Goal: Task Accomplishment & Management: Manage account settings

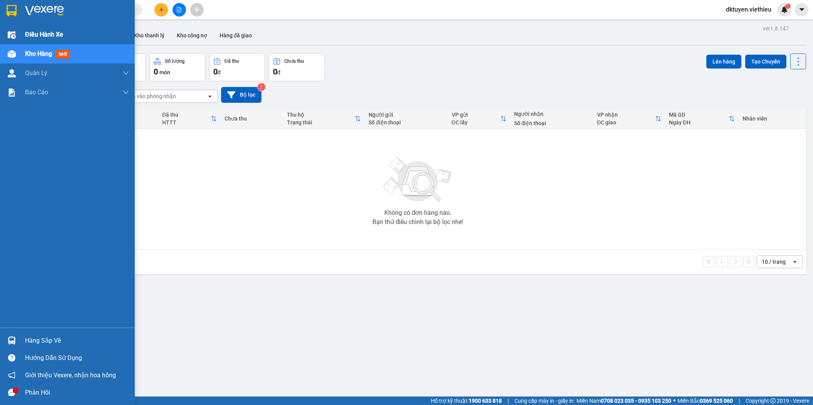
click at [40, 35] on span "Điều hành xe" at bounding box center [44, 35] width 38 height 10
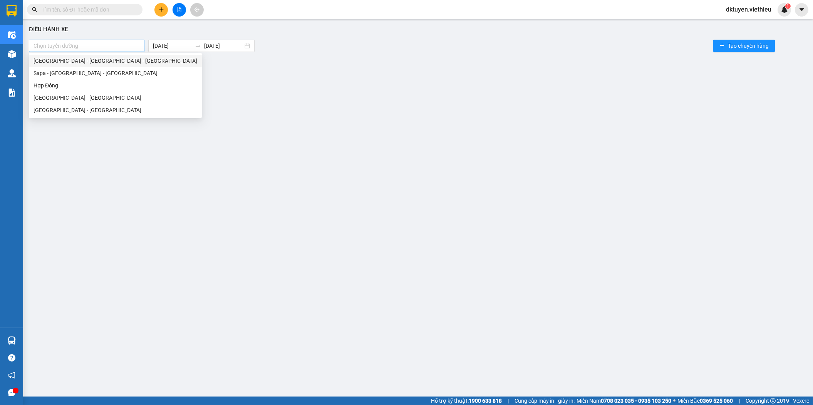
click at [83, 45] on div at bounding box center [87, 45] width 112 height 9
click at [65, 57] on div "[GEOGRAPHIC_DATA] - [GEOGRAPHIC_DATA] - [GEOGRAPHIC_DATA]" at bounding box center [115, 61] width 164 height 8
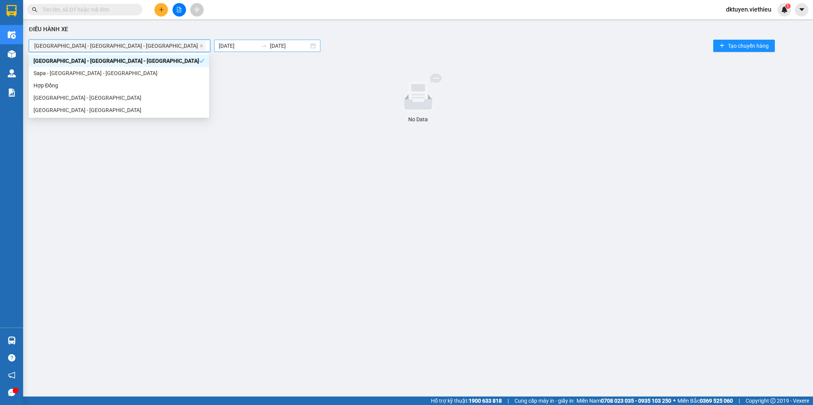
click at [160, 47] on body "Kết quả tìm kiếm ( 0 ) Bộ lọc No Data dktuyen.viethieu 1 Điều hành xe Kho hàng …" at bounding box center [406, 202] width 813 height 405
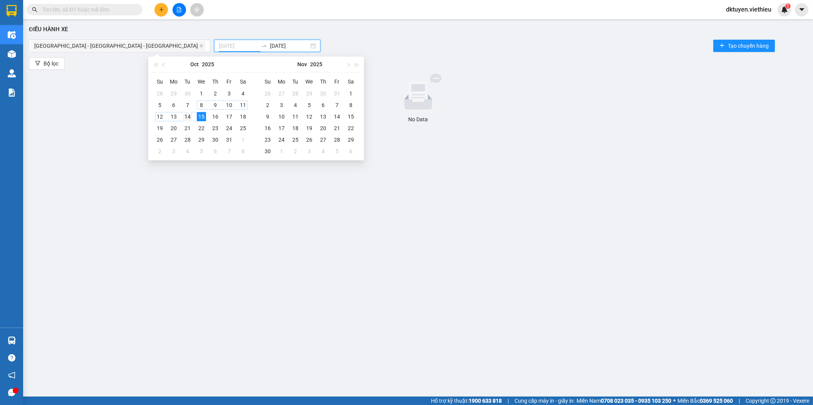
type input "[DATE]"
click at [191, 117] on div "14" at bounding box center [187, 116] width 9 height 9
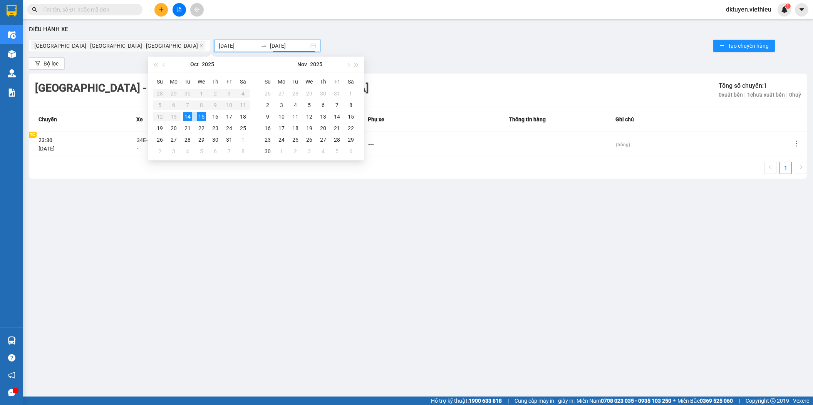
type input "[DATE]"
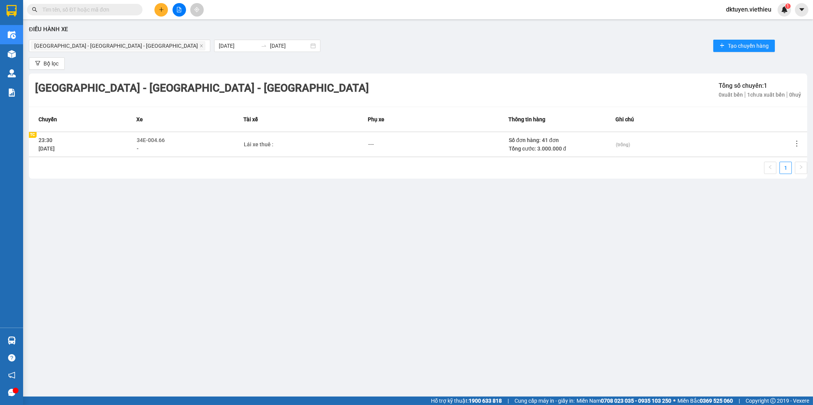
click at [800, 142] on td at bounding box center [799, 144] width 15 height 25
click at [798, 142] on icon "more" at bounding box center [797, 144] width 8 height 8
click at [783, 177] on span "Xem phơi" at bounding box center [777, 177] width 23 height 6
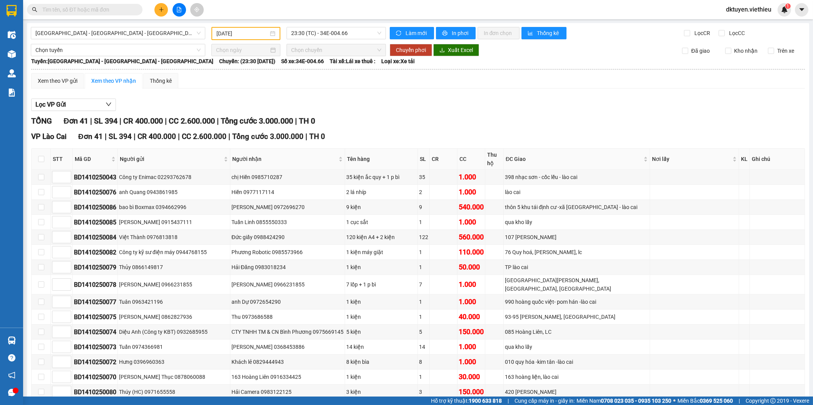
type input "[DATE]"
click at [94, 8] on input "text" at bounding box center [87, 9] width 91 height 8
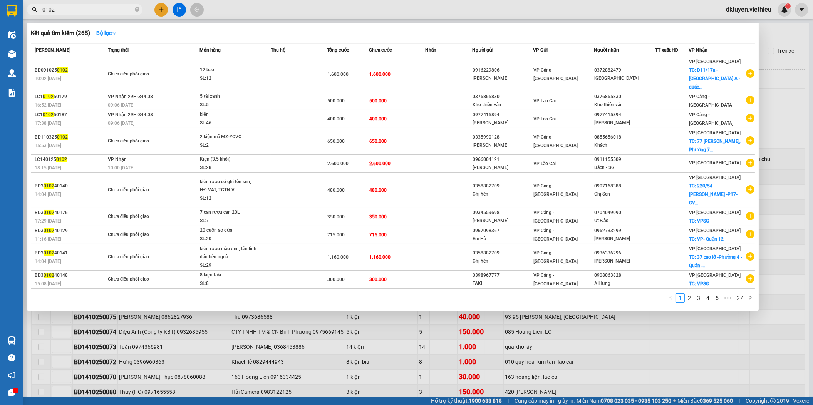
type input "0102"
drag, startPoint x: 70, startPoint y: 13, endPoint x: 77, endPoint y: 16, distance: 7.2
click at [25, 16] on div "Kết quả tìm kiếm ( 265 ) Bộ lọc Mã ĐH Trạng thái Món hàng Thu hộ Tổng cước Chưa…" at bounding box center [75, 9] width 150 height 13
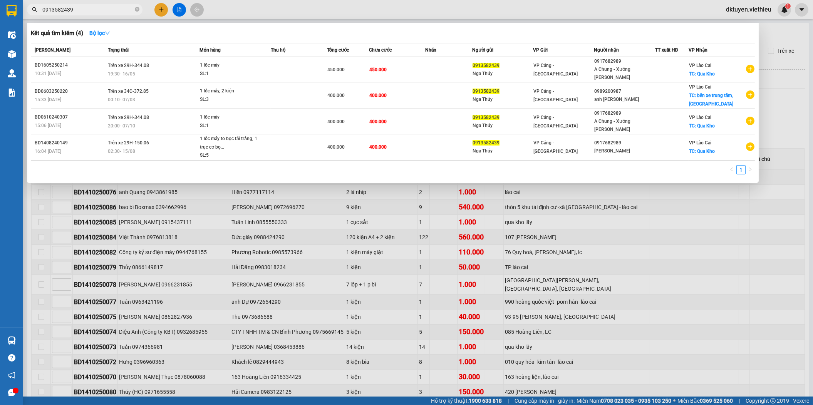
type input "0913582439"
click at [793, 42] on div at bounding box center [406, 202] width 813 height 405
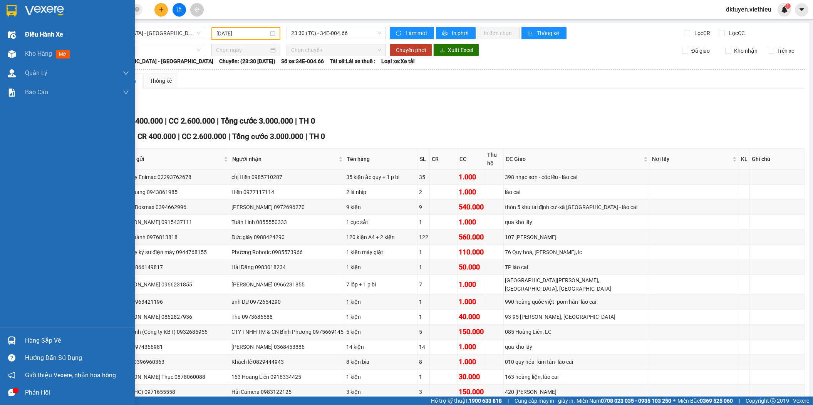
click at [41, 32] on span "Điều hành xe" at bounding box center [44, 35] width 38 height 10
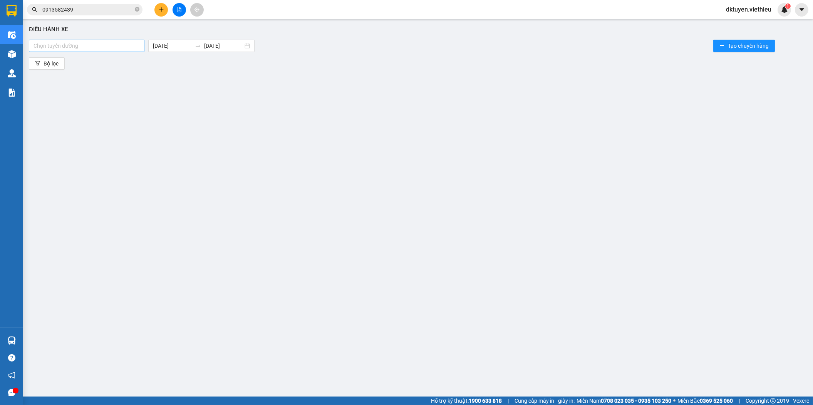
click at [106, 47] on div at bounding box center [87, 45] width 112 height 9
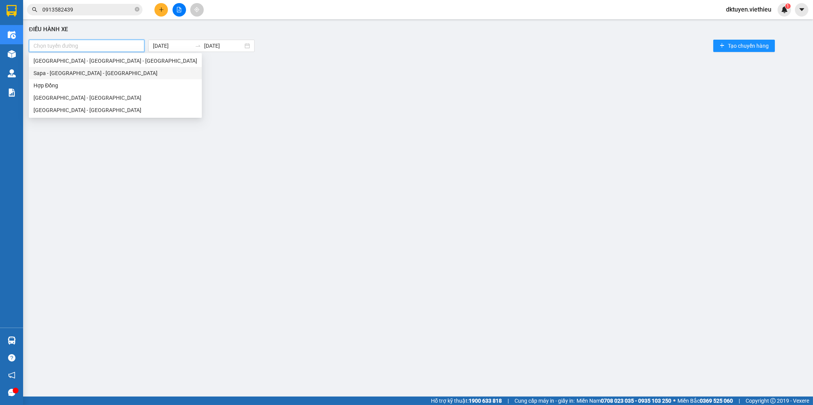
click at [72, 72] on div "Sapa - [GEOGRAPHIC_DATA] - [GEOGRAPHIC_DATA]" at bounding box center [115, 73] width 164 height 8
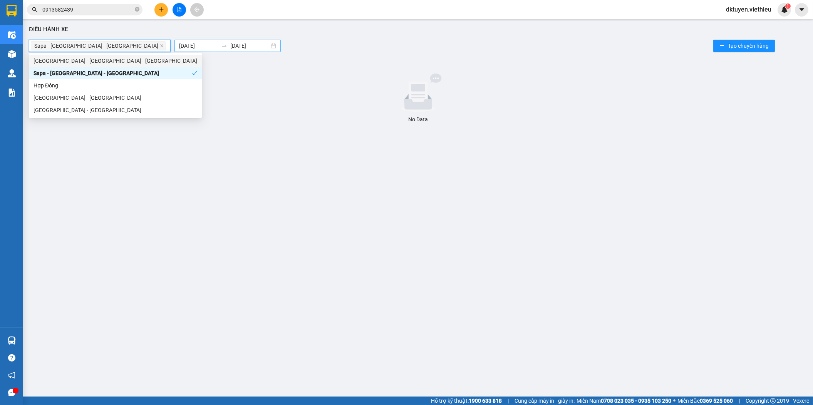
click at [154, 45] on body "Kết quả tìm kiếm ( 4 ) Bộ lọc Mã ĐH Trạng thái Món hàng Thu hộ Tổng cước Chưa c…" at bounding box center [406, 202] width 813 height 405
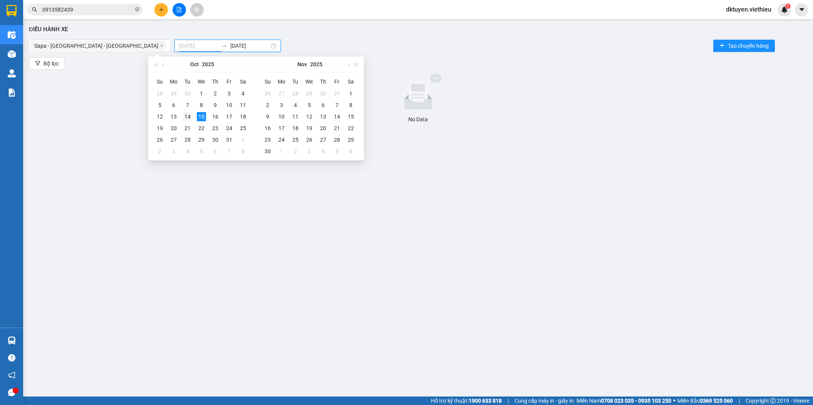
type input "[DATE]"
click at [191, 118] on div "14" at bounding box center [187, 116] width 9 height 9
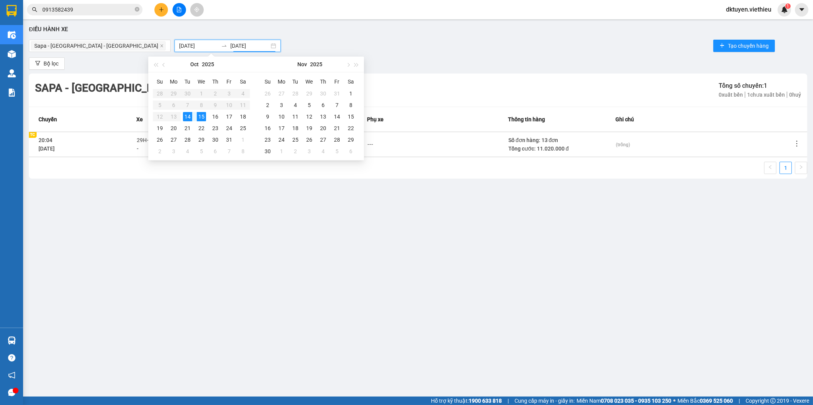
click at [797, 142] on icon "more" at bounding box center [797, 144] width 8 height 8
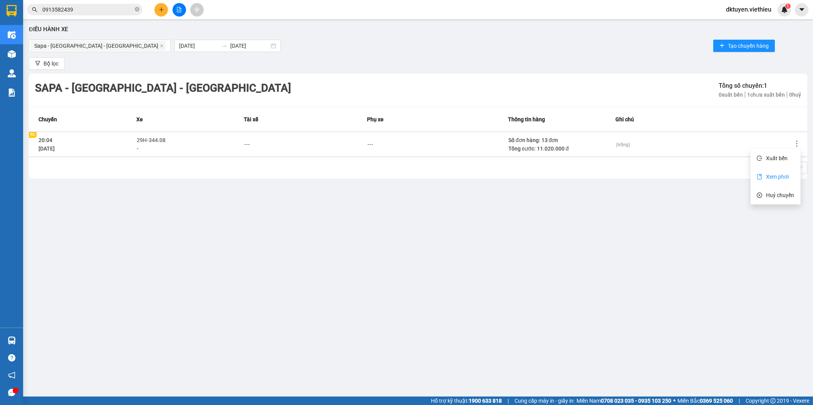
click at [780, 174] on span "Xem phơi" at bounding box center [777, 177] width 23 height 6
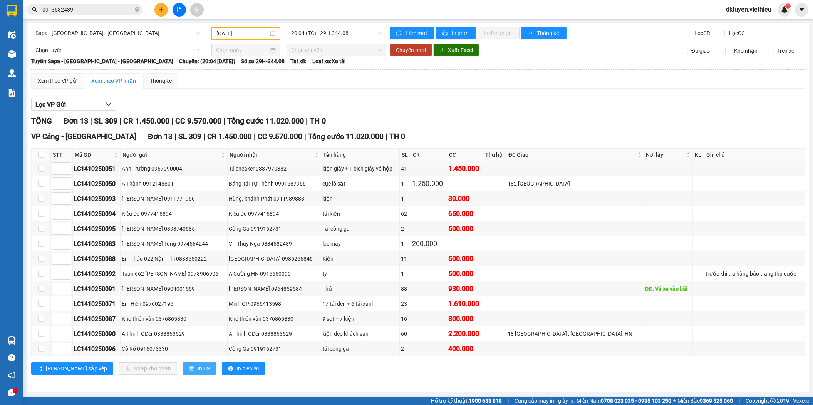
click at [198, 368] on span "In DS" at bounding box center [204, 368] width 12 height 8
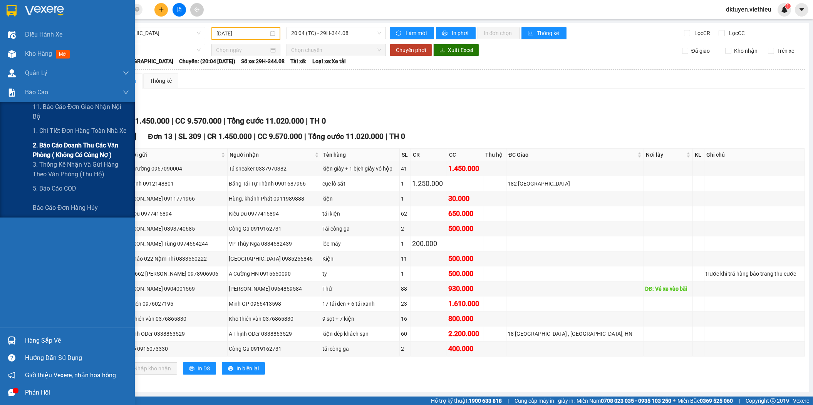
click at [61, 152] on span "2. Báo cáo doanh thu các văn phòng ( không có công nợ )" at bounding box center [81, 150] width 96 height 19
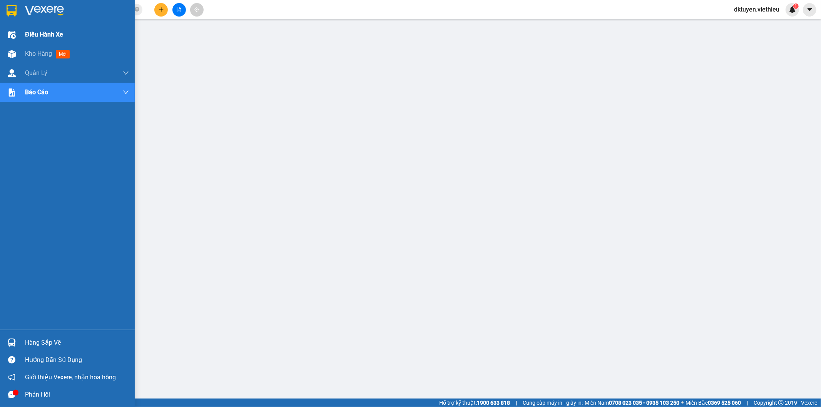
click at [29, 35] on span "Điều hành xe" at bounding box center [44, 35] width 38 height 10
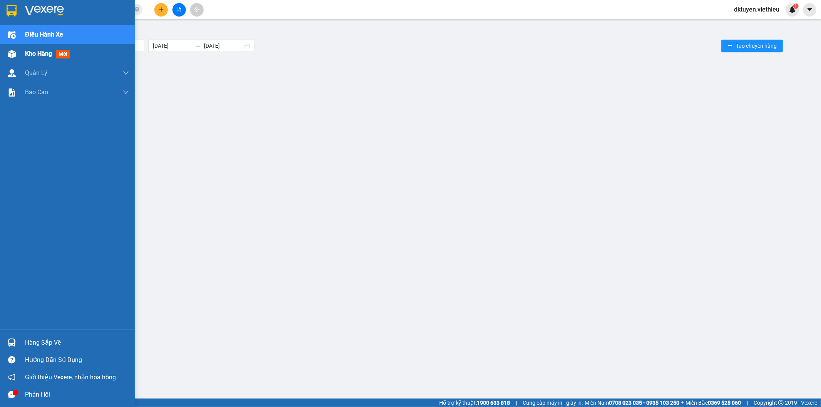
click at [23, 52] on div "Kho hàng mới" at bounding box center [67, 53] width 135 height 19
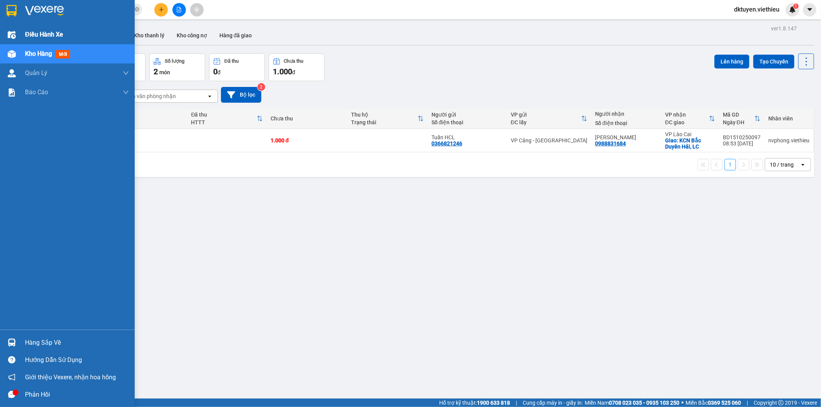
click at [40, 32] on span "Điều hành xe" at bounding box center [44, 35] width 38 height 10
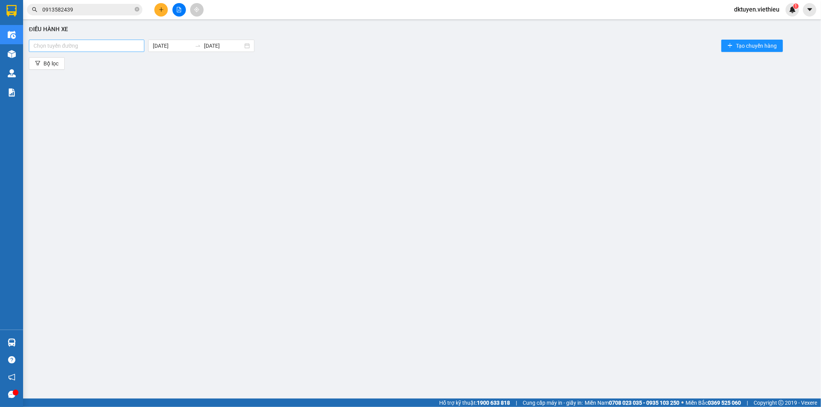
click at [118, 44] on div at bounding box center [87, 45] width 112 height 9
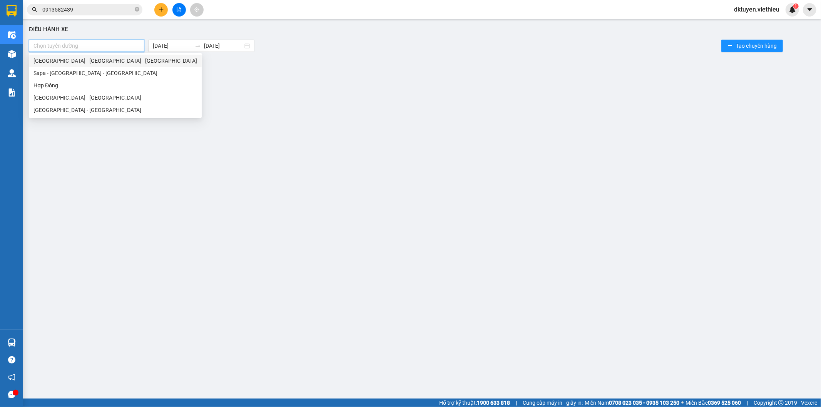
drag, startPoint x: 80, startPoint y: 60, endPoint x: 126, endPoint y: 52, distance: 47.2
click at [82, 59] on div "[GEOGRAPHIC_DATA] - [GEOGRAPHIC_DATA] - [GEOGRAPHIC_DATA]" at bounding box center [115, 61] width 164 height 8
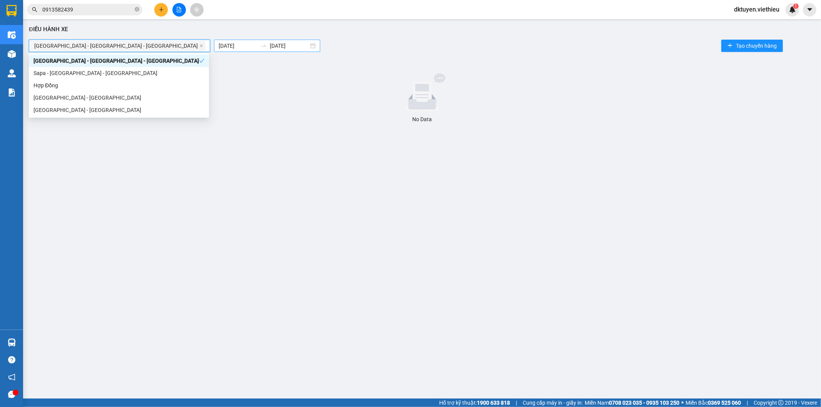
click at [156, 49] on body "Kết quả tìm kiếm ( 4 ) Bộ lọc Mã ĐH Trạng thái Món hàng Thu hộ Tổng cước Chưa c…" at bounding box center [410, 203] width 821 height 407
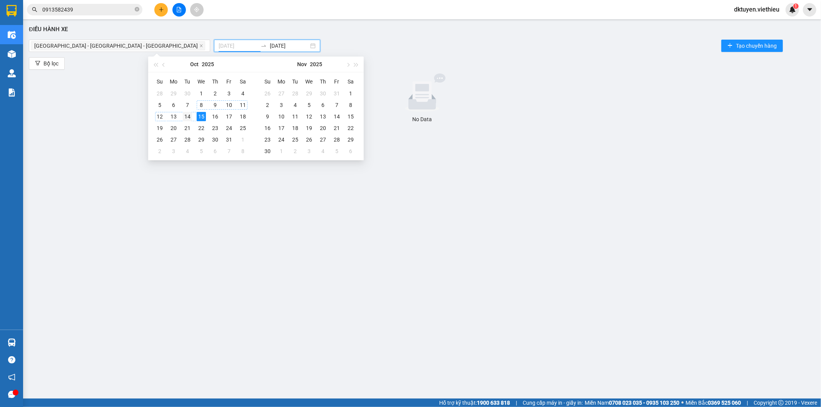
type input "[DATE]"
click at [186, 113] on div "14" at bounding box center [187, 116] width 9 height 9
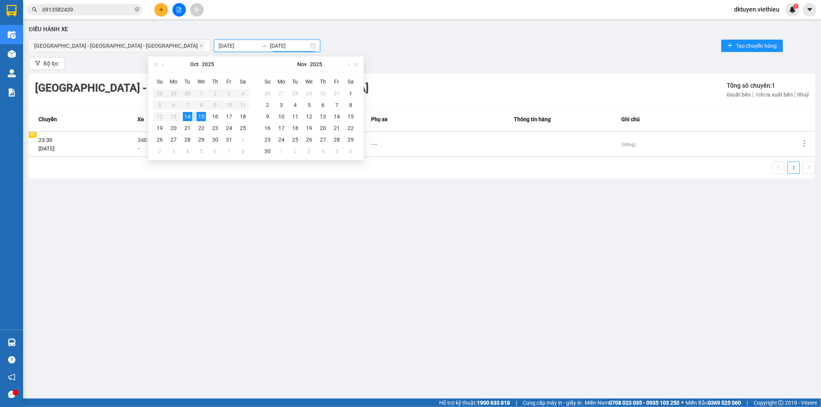
type input "[DATE]"
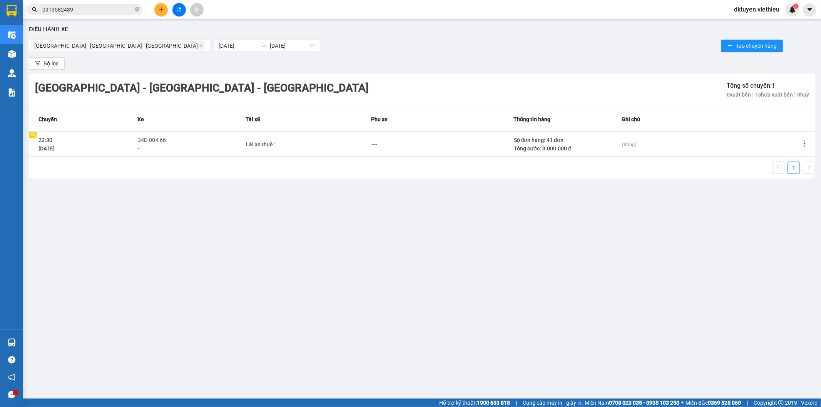
click at [805, 141] on icon "more" at bounding box center [805, 144] width 8 height 8
click at [788, 174] on span "Xem phơi" at bounding box center [785, 177] width 23 height 6
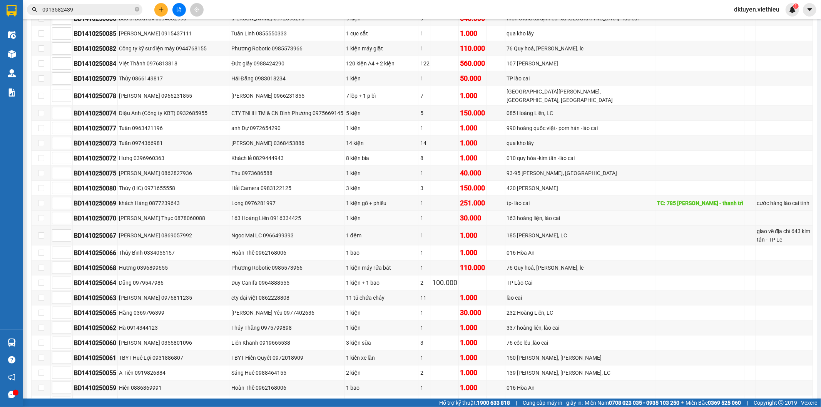
scroll to position [187, 0]
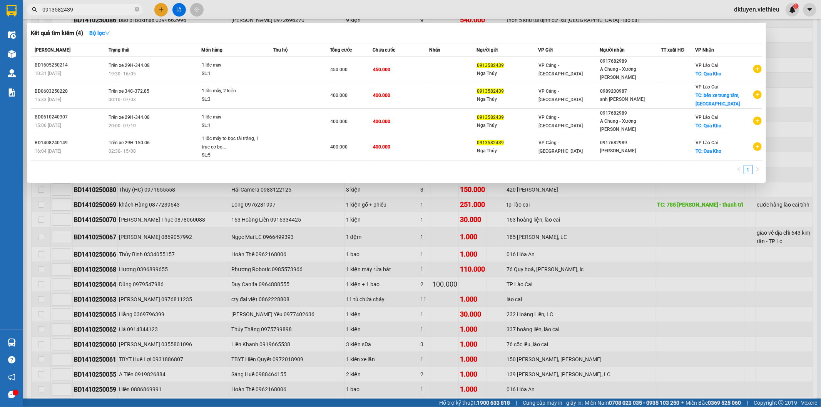
drag, startPoint x: 78, startPoint y: 8, endPoint x: 30, endPoint y: 7, distance: 48.5
click at [30, 8] on span "0913582439" at bounding box center [84, 10] width 115 height 12
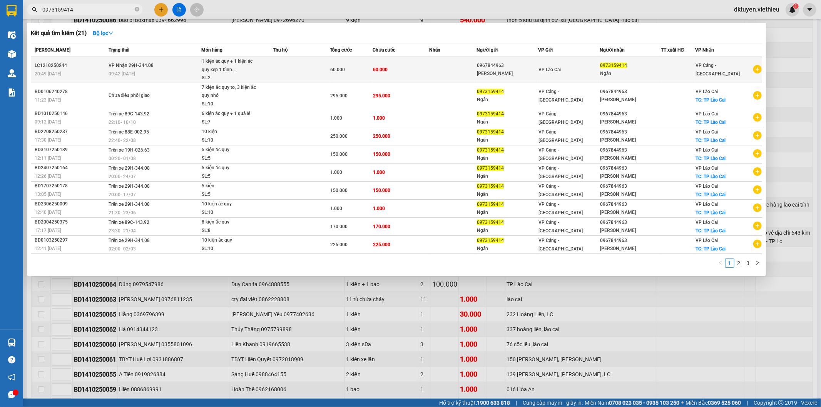
type input "0973159414"
click at [256, 66] on div "1 kiện ác quy + 1 kiện ác quy kẹp 1 bình..." at bounding box center [231, 65] width 58 height 17
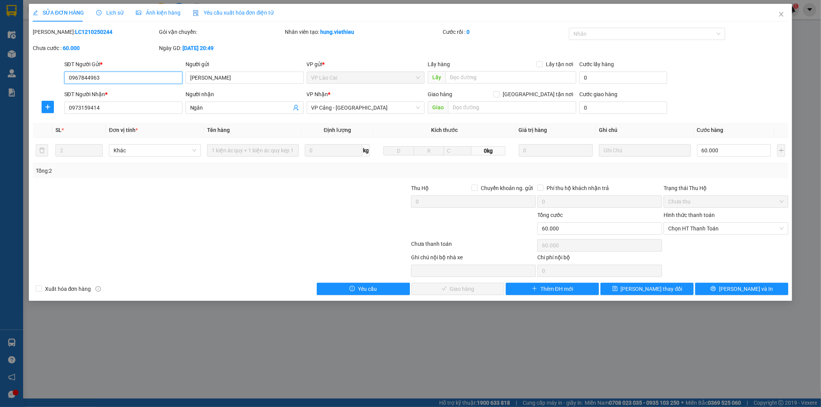
type input "0967844963"
type input "[PERSON_NAME]"
type input "0973159414"
type input "Ngân"
type input "0"
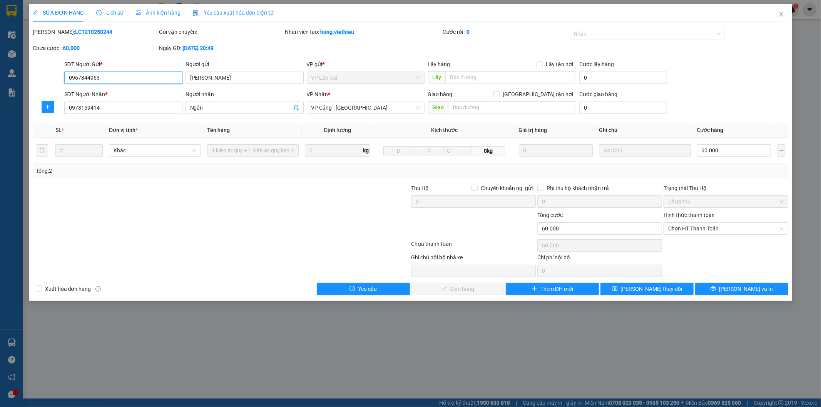
type input "60.000"
click at [715, 283] on button "[PERSON_NAME] và In" at bounding box center [741, 289] width 93 height 12
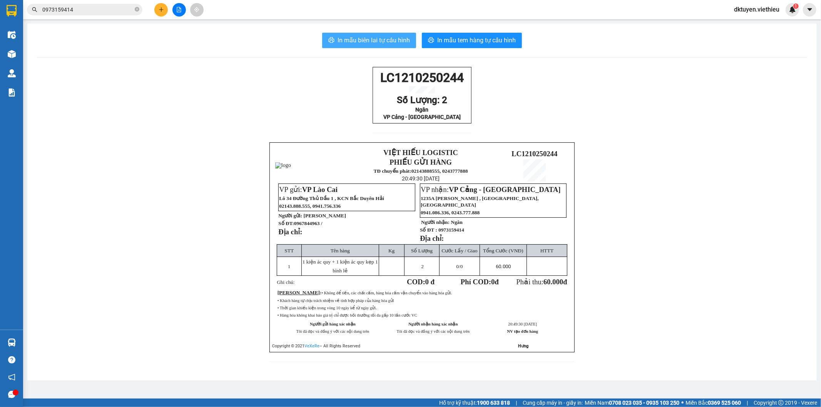
click at [388, 46] on button "In mẫu biên lai tự cấu hình" at bounding box center [369, 40] width 94 height 15
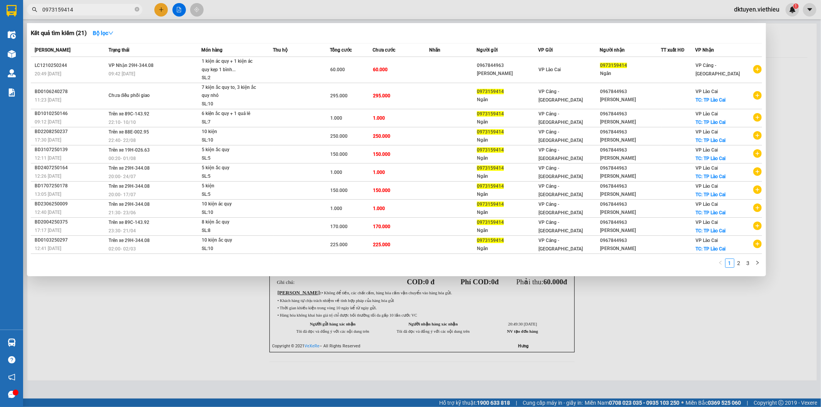
drag, startPoint x: 101, startPoint y: 9, endPoint x: 41, endPoint y: 9, distance: 59.7
click at [41, 9] on span "0973159414" at bounding box center [84, 10] width 115 height 12
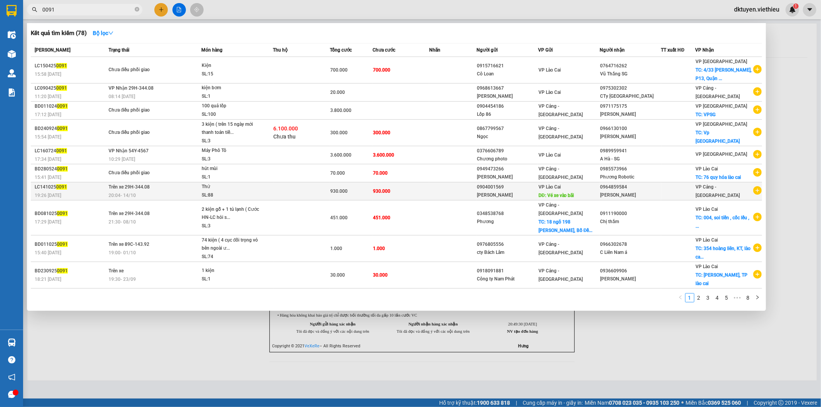
type input "0091"
click at [231, 189] on div "Thứ" at bounding box center [231, 187] width 58 height 8
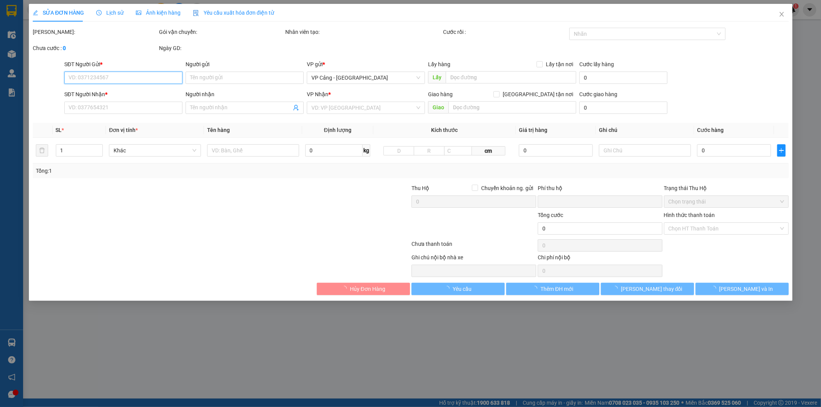
type input "0904001569"
type input "[PERSON_NAME]"
type input "Vé xe vào bãi"
type input "30.000"
type input "0964859584"
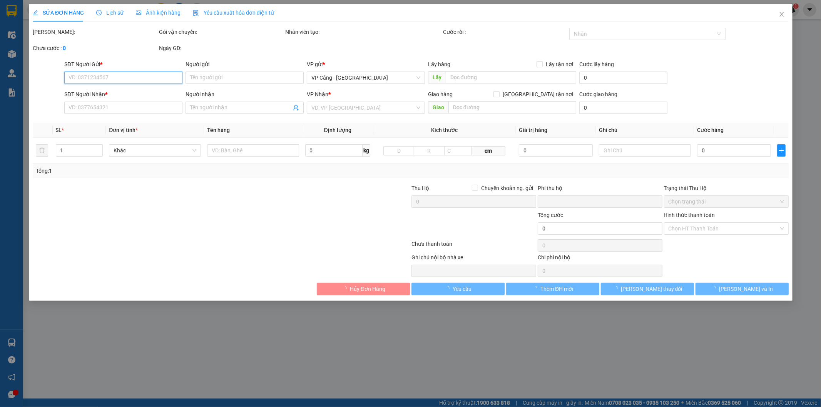
type input "[PERSON_NAME]"
type input "0"
type input "930.000"
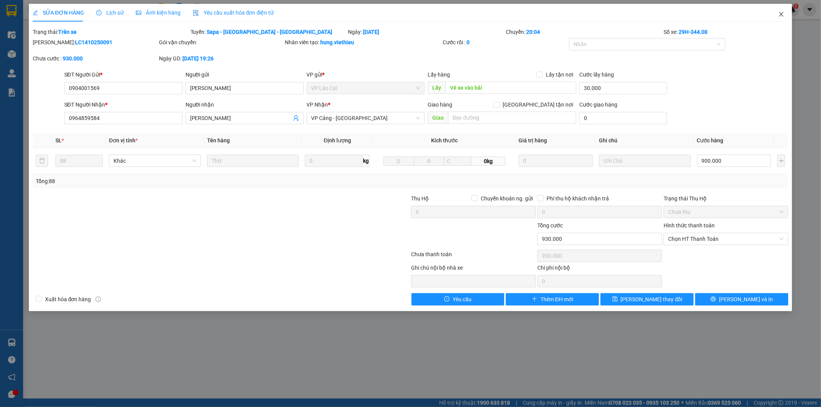
click at [780, 15] on icon "close" at bounding box center [781, 14] width 6 height 6
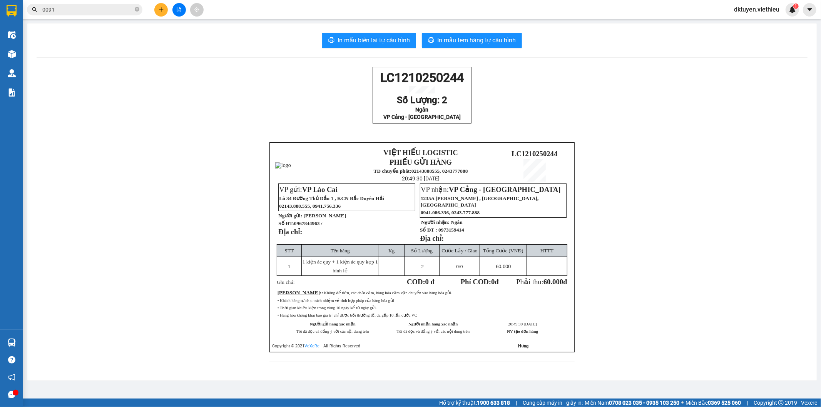
click at [224, 102] on div "LC1210250244 Số Lượng: 2 Ngân VP Cảng - [GEOGRAPHIC_DATA] VIỆT HIẾU LOGISTIC PH…" at bounding box center [422, 219] width 771 height 305
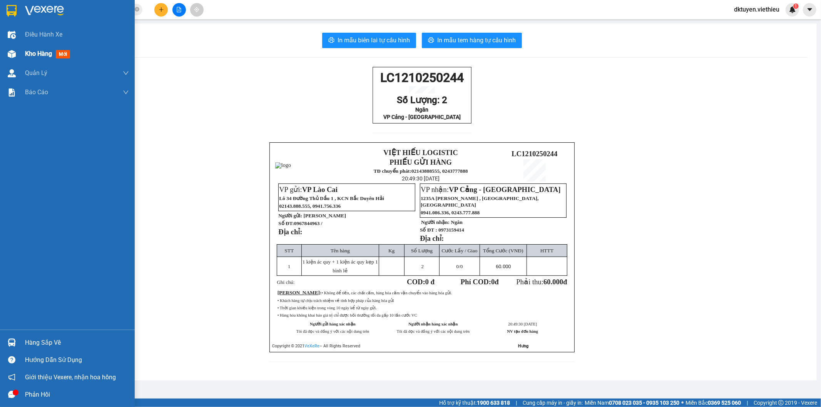
click at [26, 54] on span "Kho hàng" at bounding box center [38, 53] width 27 height 7
